Goal: Information Seeking & Learning: Understand process/instructions

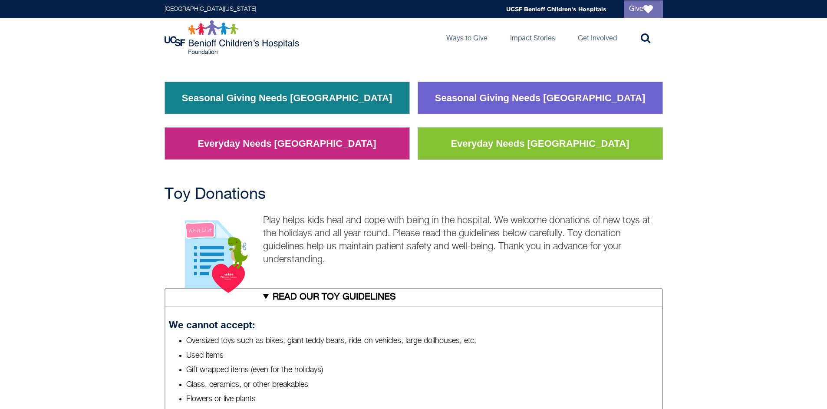
scroll to position [69, 0]
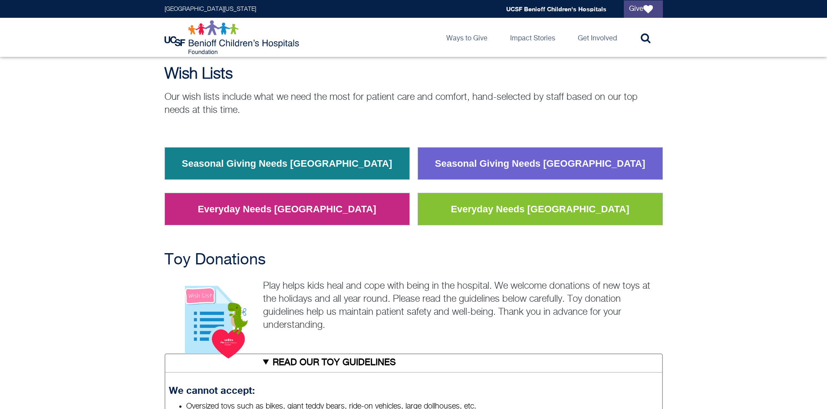
click at [641, 12] on link "Give" at bounding box center [643, 8] width 39 height 17
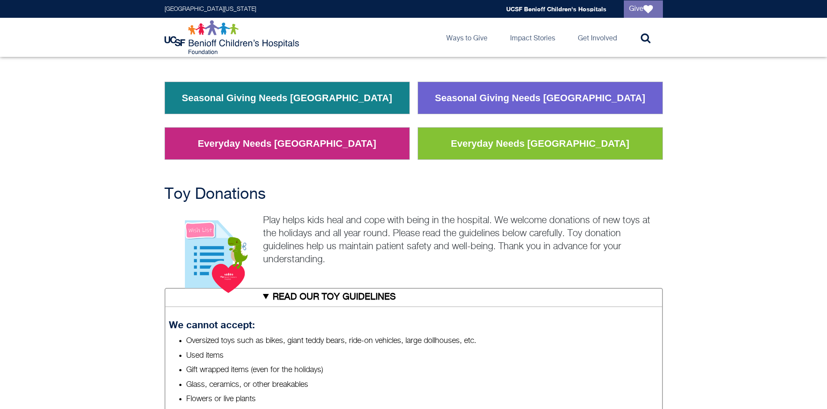
scroll to position [69, 0]
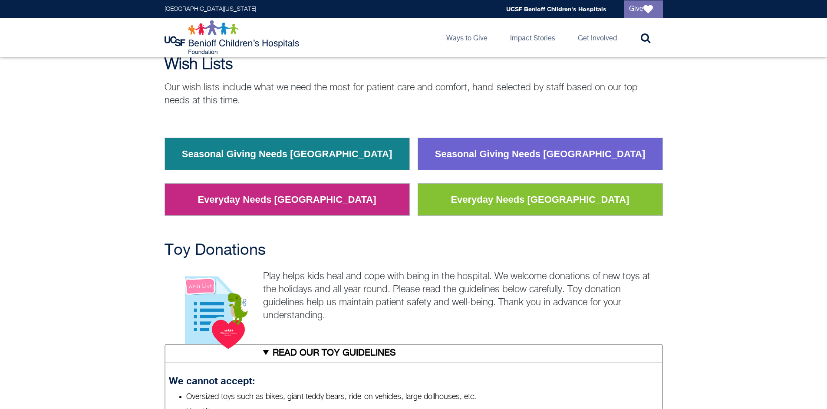
scroll to position [49, 0]
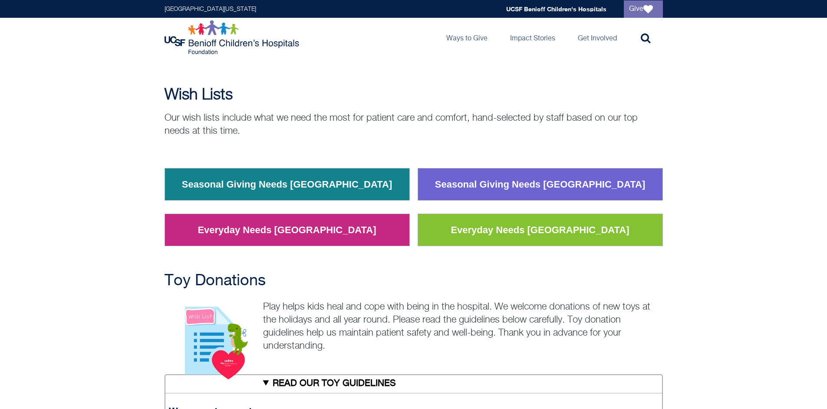
drag, startPoint x: 96, startPoint y: 123, endPoint x: 202, endPoint y: 124, distance: 106.4
click at [96, 122] on div "Wish Lists Our wish lists include what we need the most for patient care and co…" at bounding box center [413, 172] width 827 height 173
click at [322, 140] on div "Wish Lists Our wish lists include what we need the most for patient care and co…" at bounding box center [414, 172] width 514 height 173
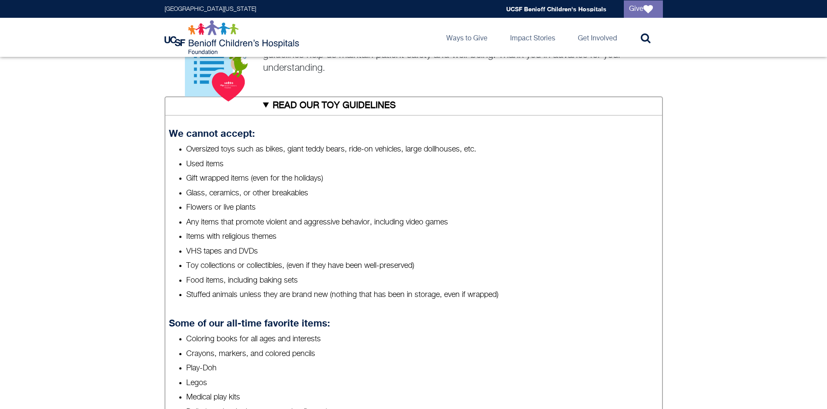
scroll to position [0, 0]
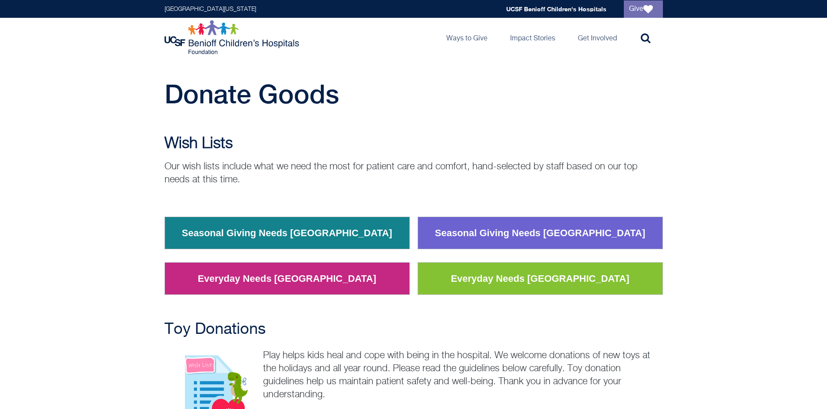
click at [95, 116] on div "Donate Goods" at bounding box center [413, 98] width 827 height 39
